Goal: Transaction & Acquisition: Purchase product/service

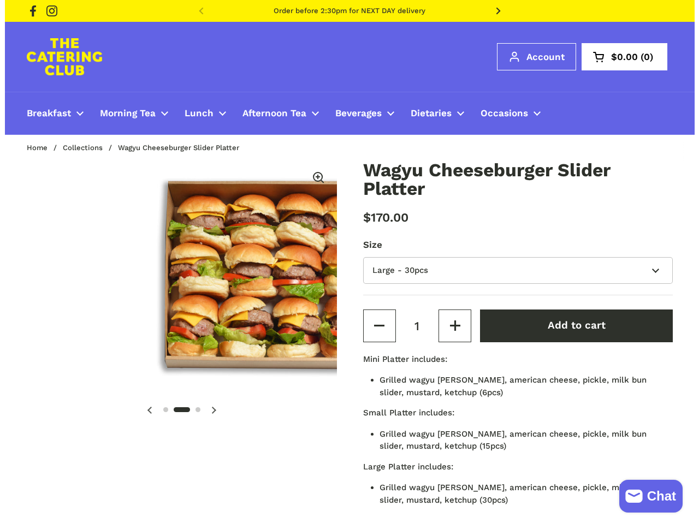
scroll to position [0, 319]
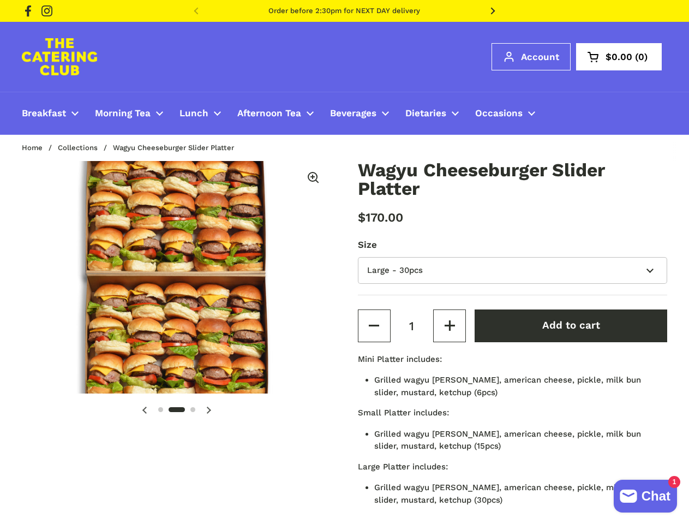
click at [493, 11] on icon at bounding box center [493, 11] width 4 height 7
click at [619, 57] on span "$0.00" at bounding box center [619, 56] width 27 height 9
click at [177, 277] on img at bounding box center [177, 277] width 310 height 233
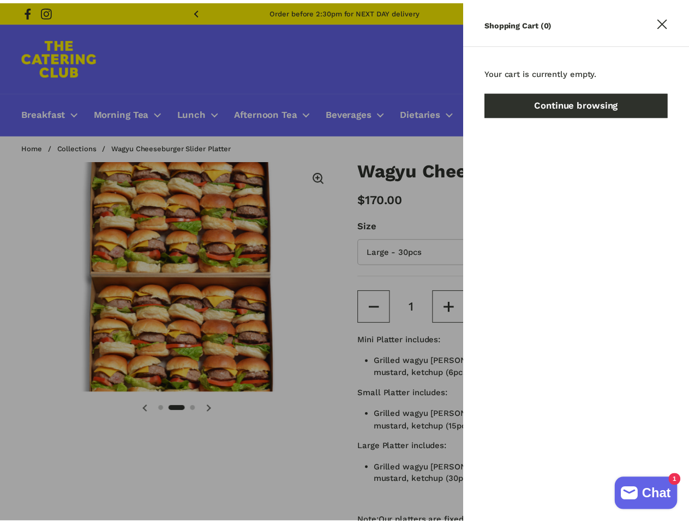
scroll to position [0, 324]
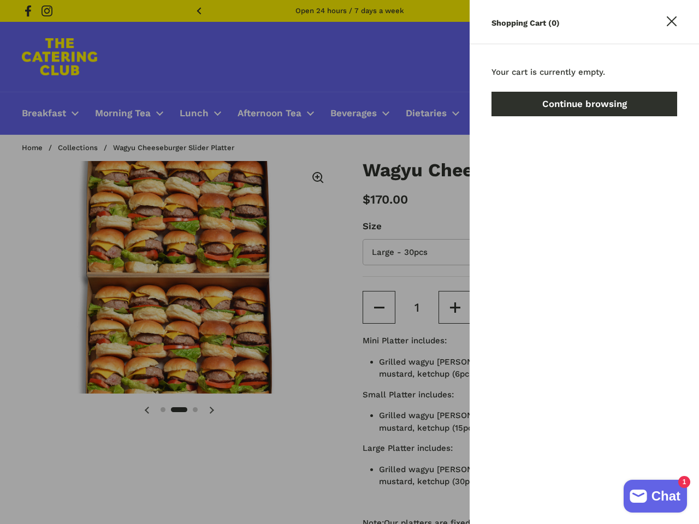
click at [6, 277] on div at bounding box center [349, 262] width 699 height 524
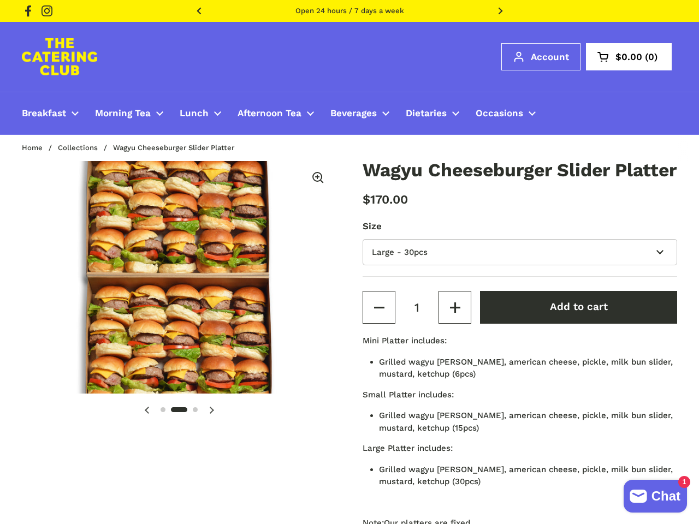
click at [2, 178] on product-page "2 / 3 Wagyu Cheeseburger Slider Platter $170.00 Size Mini - 6pcs Small - 15pcs …" at bounding box center [349, 389] width 699 height 456
click at [314, 178] on icon at bounding box center [317, 177] width 11 height 11
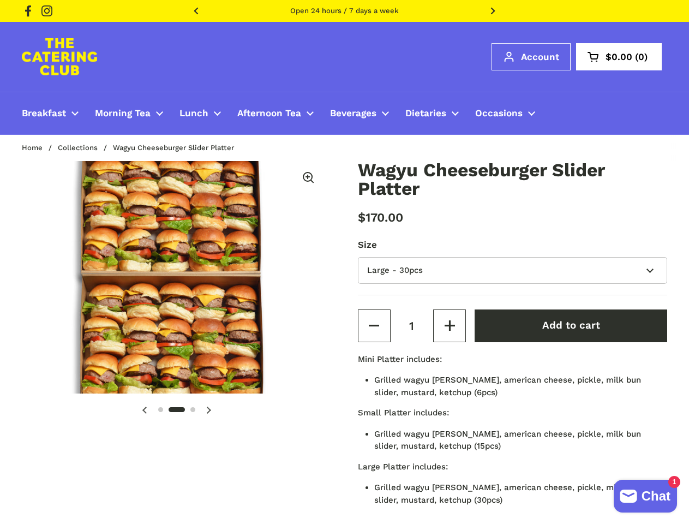
scroll to position [0, 319]
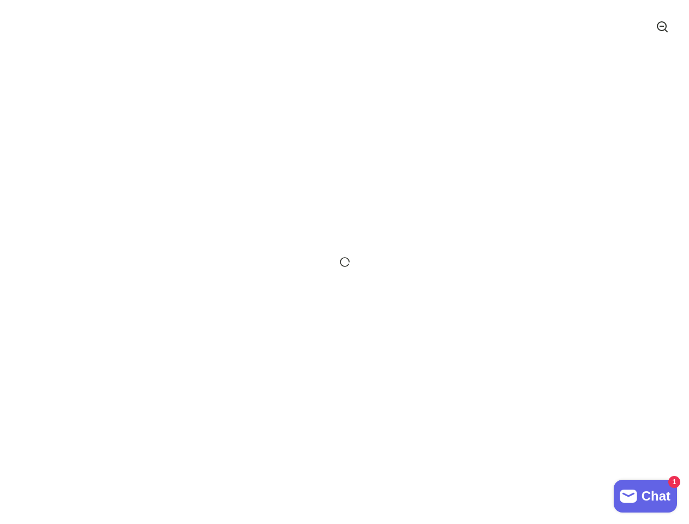
click at [145, 410] on icon at bounding box center [144, 410] width 4 height 7
click at [209, 410] on div at bounding box center [344, 262] width 689 height 524
click at [374, 326] on div at bounding box center [344, 262] width 689 height 524
click at [450, 326] on div at bounding box center [344, 262] width 689 height 524
